Goal: Use online tool/utility: Utilize a website feature to perform a specific function

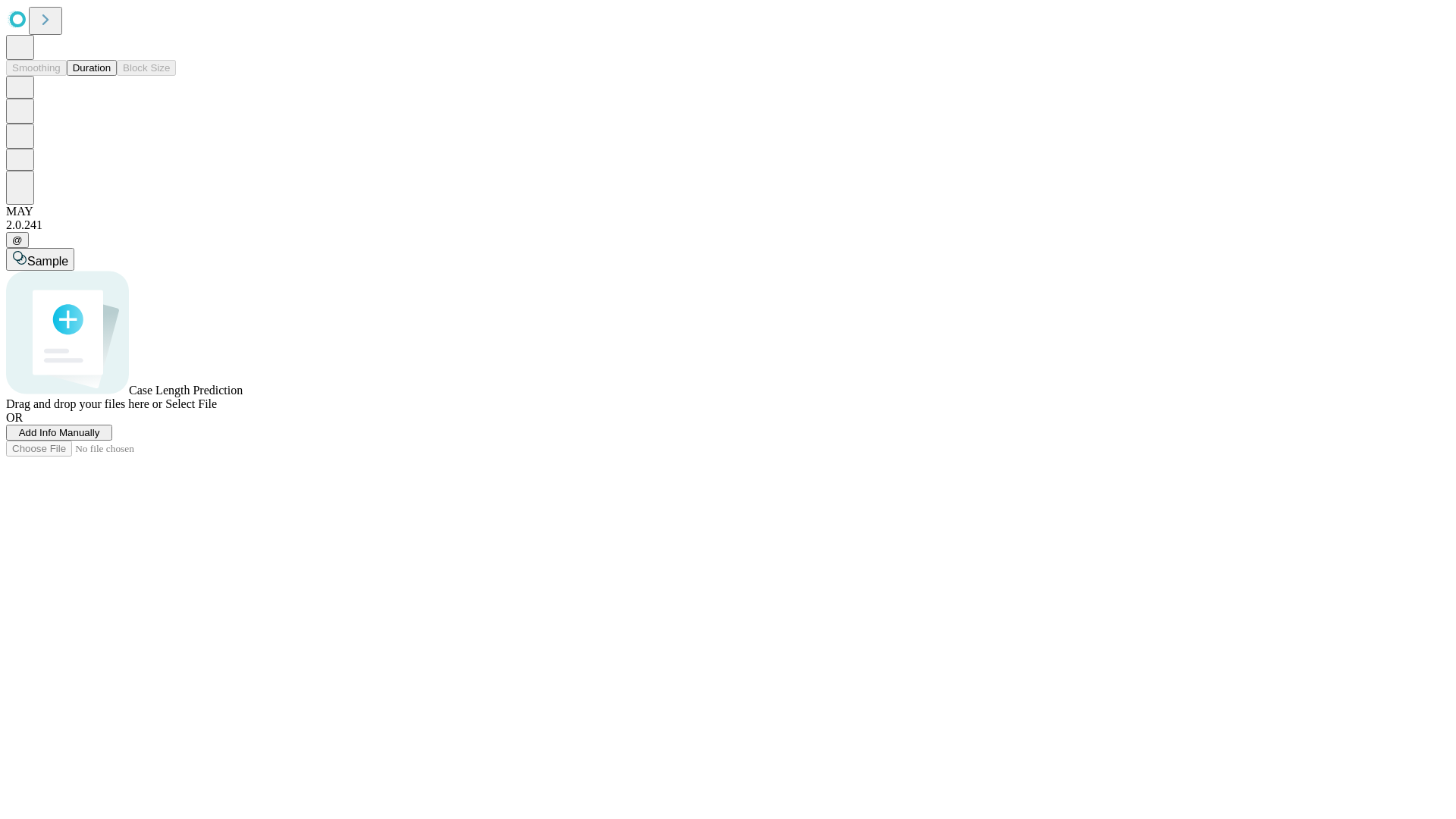
click at [110, 76] on button "Duration" at bounding box center [91, 68] width 50 height 16
click at [100, 438] on span "Add Info Manually" at bounding box center [60, 432] width 81 height 12
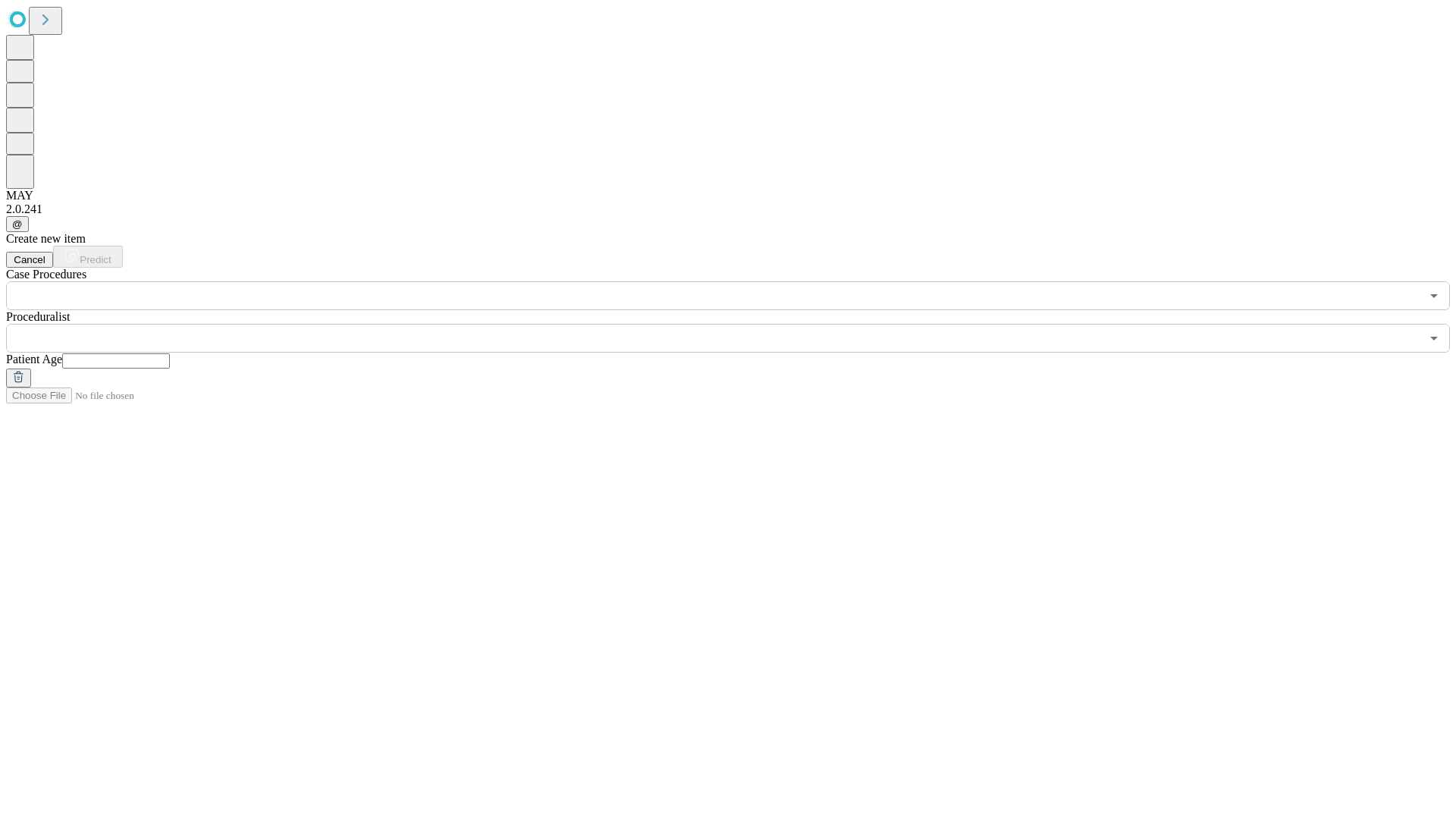
click at [170, 353] on input "text" at bounding box center [116, 361] width 108 height 15
type input "*"
click at [739, 324] on input "text" at bounding box center [714, 338] width 1414 height 29
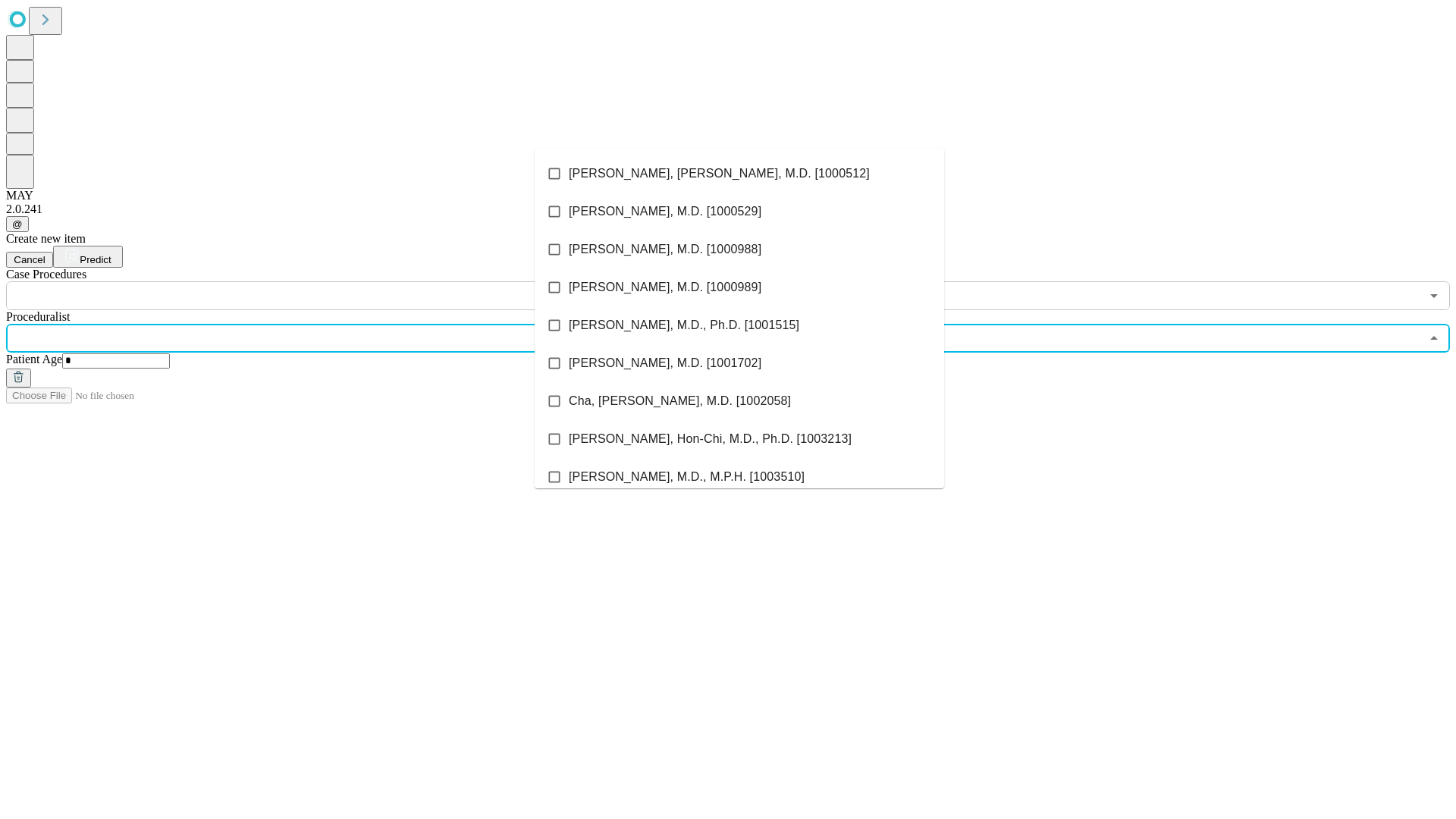
click at [740, 174] on li "[PERSON_NAME], [PERSON_NAME], M.D. [1000512]" at bounding box center [739, 174] width 410 height 38
click at [318, 281] on input "text" at bounding box center [714, 296] width 1414 height 29
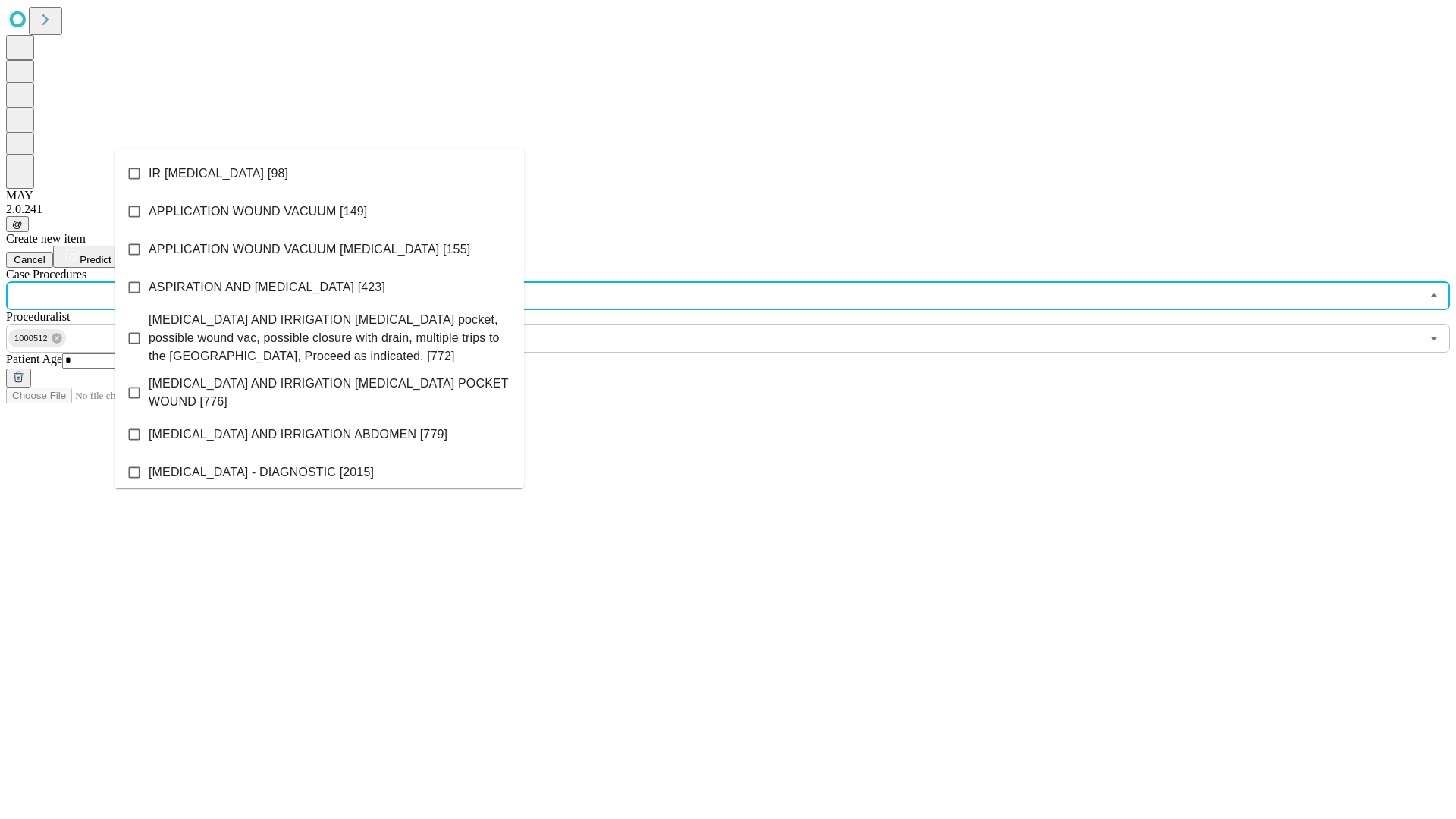
click at [319, 174] on li "IR [MEDICAL_DATA] [98]" at bounding box center [319, 174] width 410 height 38
click at [110, 254] on span "Predict" at bounding box center [95, 259] width 31 height 12
